Goal: Information Seeking & Learning: Learn about a topic

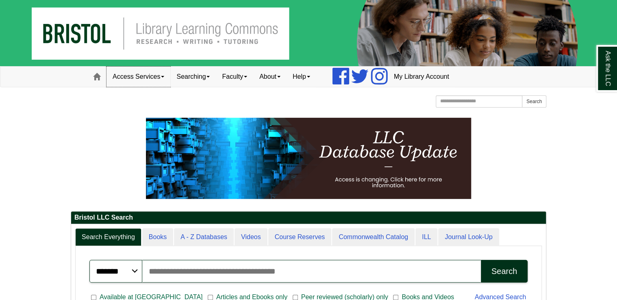
click at [128, 76] on link "Access Services" at bounding box center [139, 77] width 64 height 20
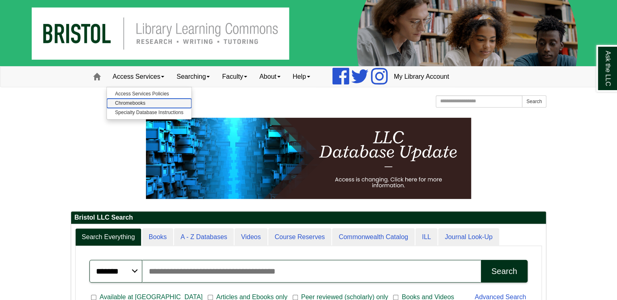
click at [133, 102] on link "Chromebooks" at bounding box center [149, 103] width 85 height 9
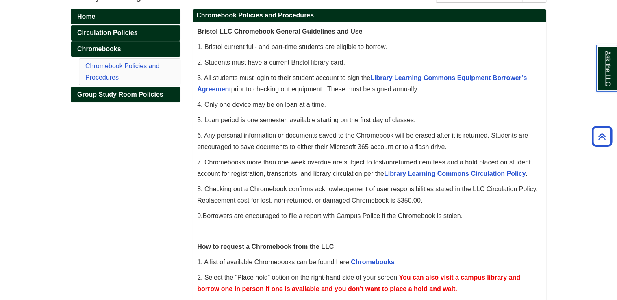
scroll to position [130, 0]
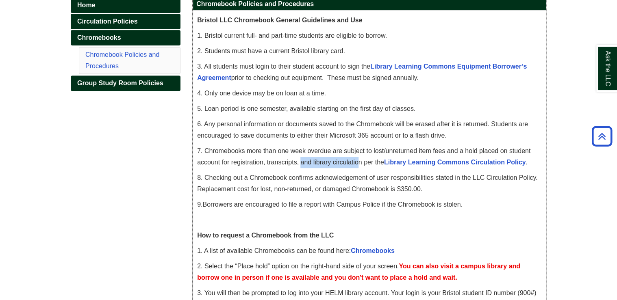
drag, startPoint x: 301, startPoint y: 163, endPoint x: 357, endPoint y: 165, distance: 55.7
click at [357, 165] on span "7. Chromebooks more than one week overdue are subject to lost/unreturned item f…" at bounding box center [363, 157] width 333 height 18
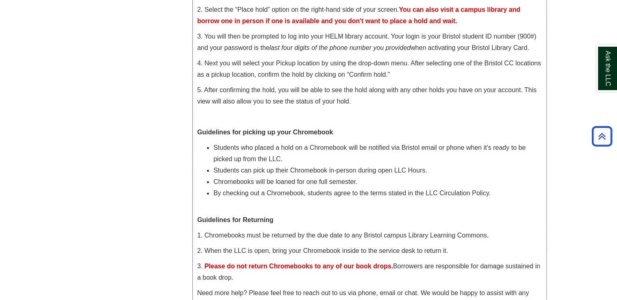
scroll to position [390, 0]
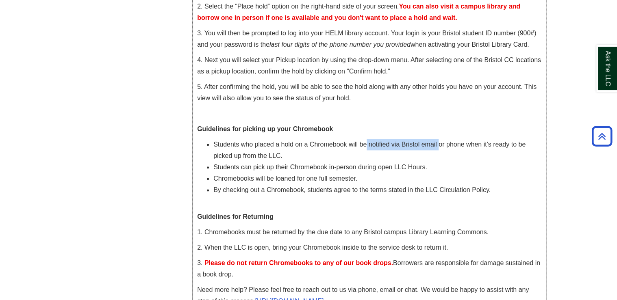
drag, startPoint x: 365, startPoint y: 144, endPoint x: 440, endPoint y: 146, distance: 74.9
click at [440, 146] on span "Students who placed a hold on a Chromebook will be notified via Bristol email o…" at bounding box center [369, 150] width 312 height 18
click at [343, 215] on p "Guidelines for Returning" at bounding box center [369, 216] width 345 height 11
